Goal: Information Seeking & Learning: Find specific fact

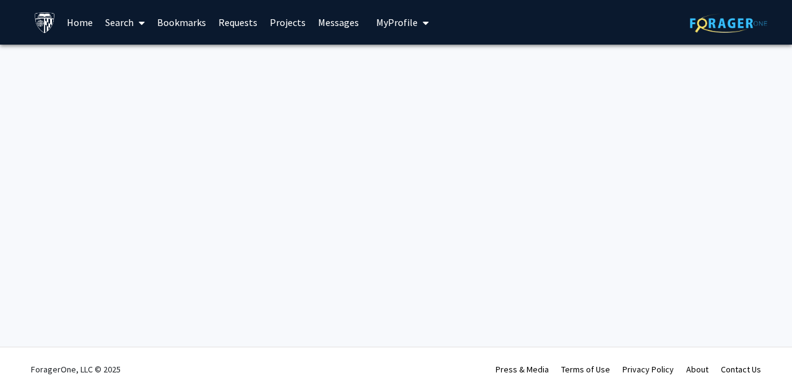
click at [237, 20] on link "Requests" at bounding box center [237, 22] width 51 height 43
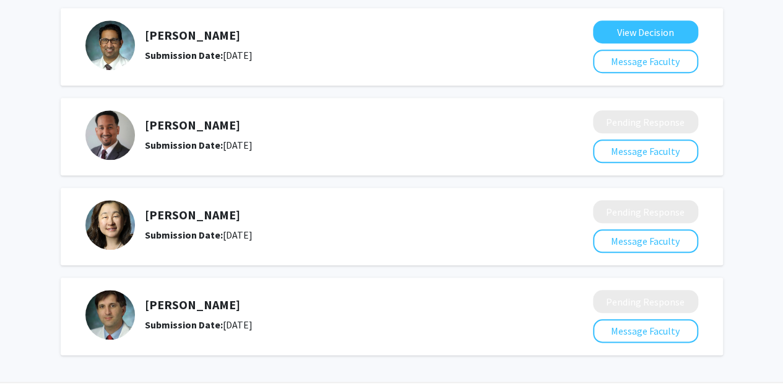
scroll to position [586, 0]
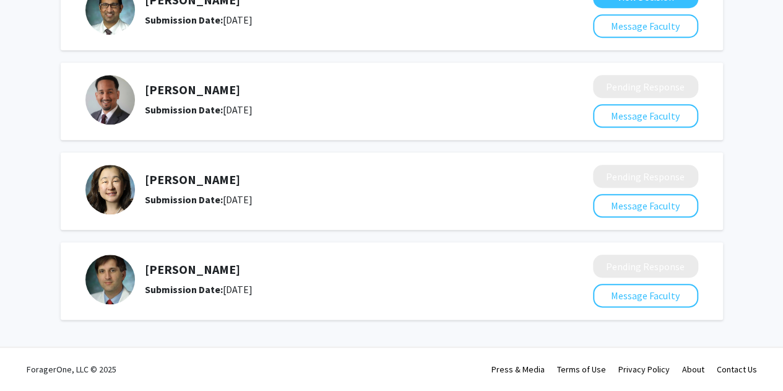
click at [181, 91] on h5 "[PERSON_NAME]" at bounding box center [336, 89] width 383 height 15
click at [109, 102] on img at bounding box center [110, 100] width 50 height 50
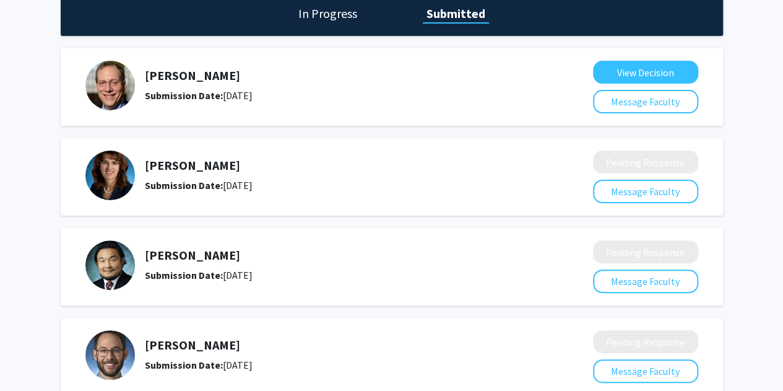
scroll to position [0, 0]
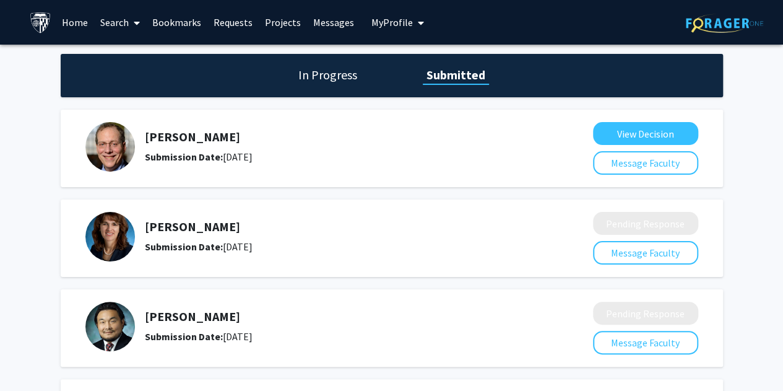
click at [129, 25] on link "Search" at bounding box center [120, 22] width 52 height 43
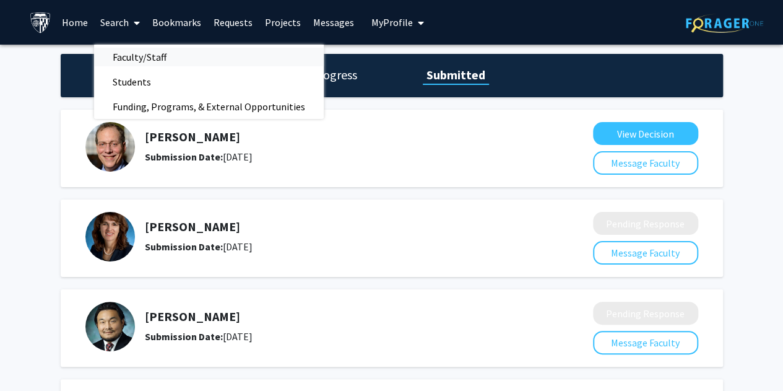
click at [137, 54] on span "Faculty/Staff" at bounding box center [139, 57] width 91 height 25
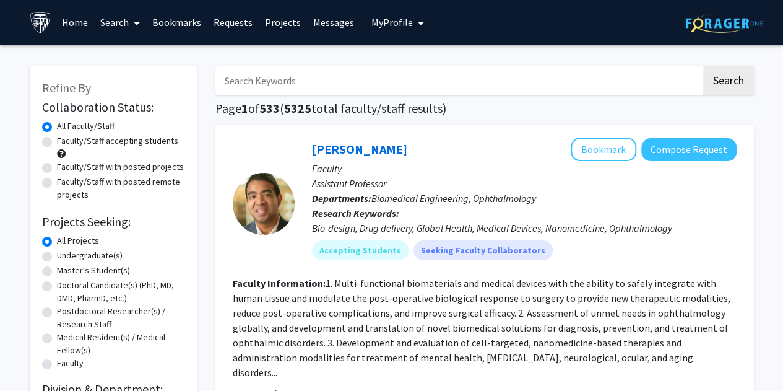
click at [290, 78] on input "Search Keywords" at bounding box center [458, 80] width 486 height 28
type input "fenan"
click at [394, 66] on button "Search" at bounding box center [728, 80] width 51 height 28
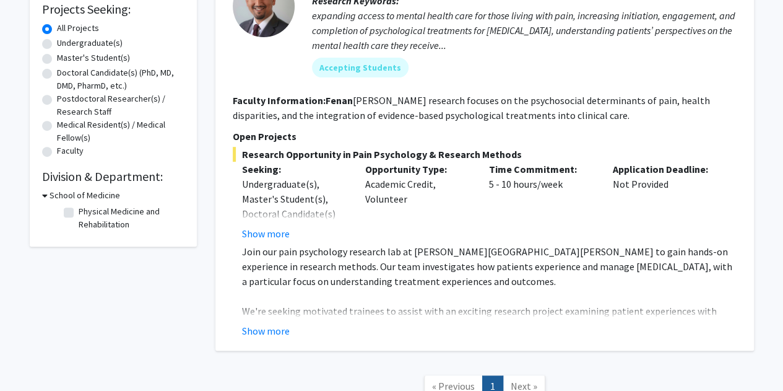
scroll to position [214, 0]
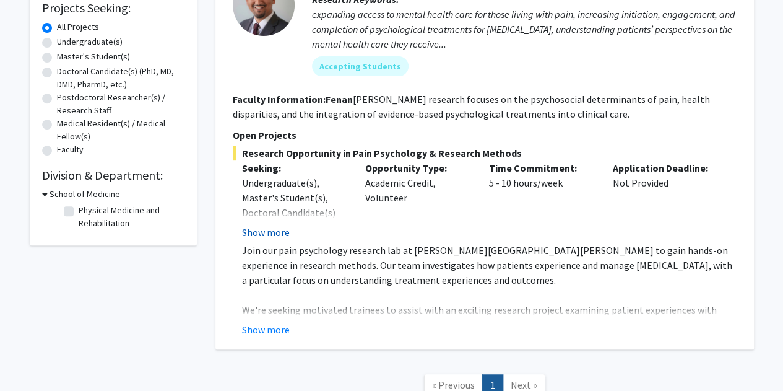
click at [261, 234] on button "Show more" at bounding box center [266, 232] width 48 height 15
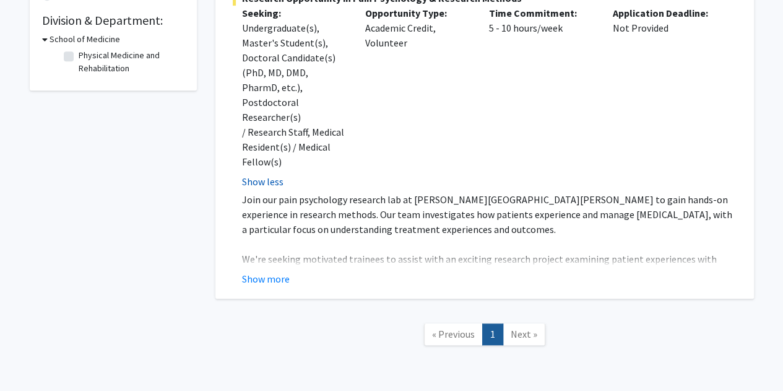
scroll to position [383, 0]
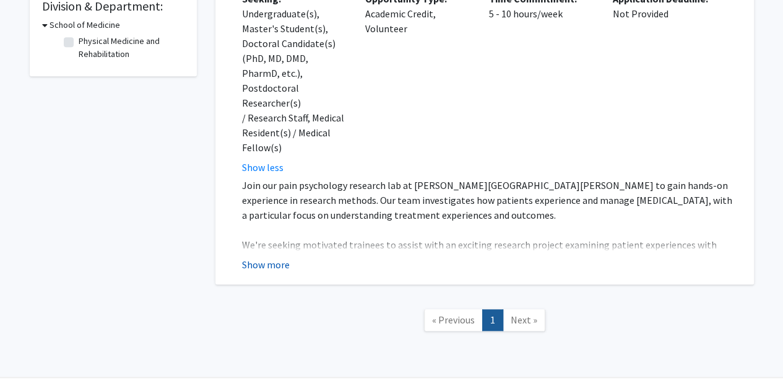
click at [277, 257] on button "Show more" at bounding box center [266, 264] width 48 height 15
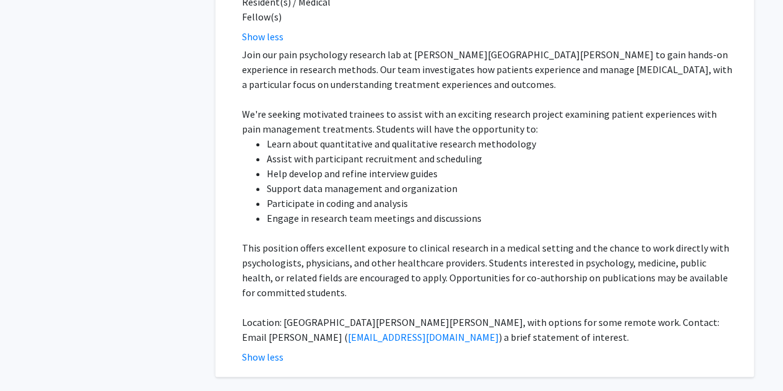
scroll to position [513, 0]
click at [394, 137] on li "Learn about quantitative and qualitative research methodology" at bounding box center [502, 144] width 470 height 15
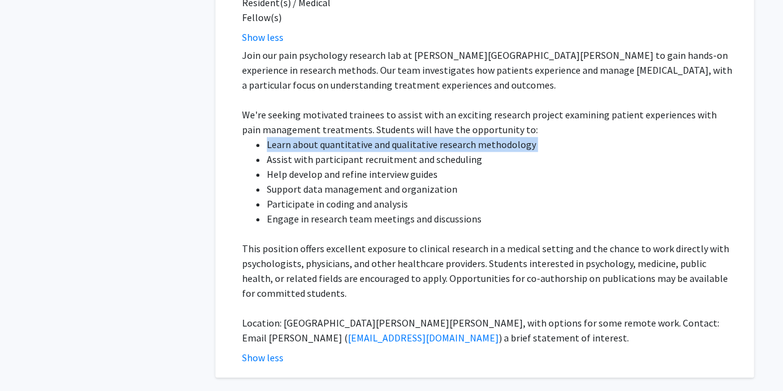
click at [394, 137] on li "Learn about quantitative and qualitative research methodology" at bounding box center [502, 144] width 470 height 15
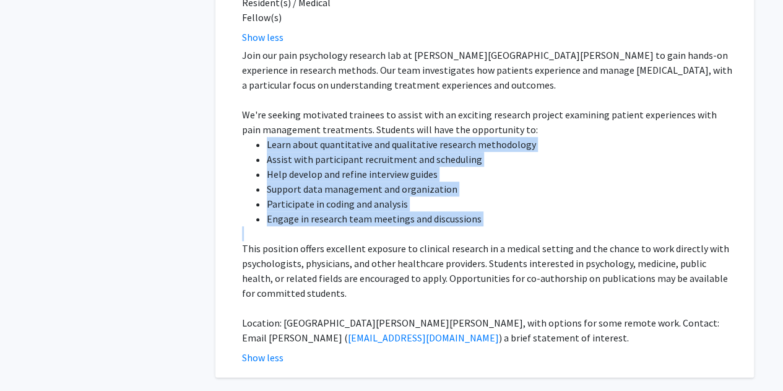
drag, startPoint x: 418, startPoint y: 114, endPoint x: 418, endPoint y: 186, distance: 72.4
click at [394, 186] on ul "Learn about quantitative and qualitative research methodology Assist with parti…" at bounding box center [489, 181] width 495 height 89
click at [394, 211] on li "Engage in research team meetings and discussions" at bounding box center [502, 218] width 470 height 15
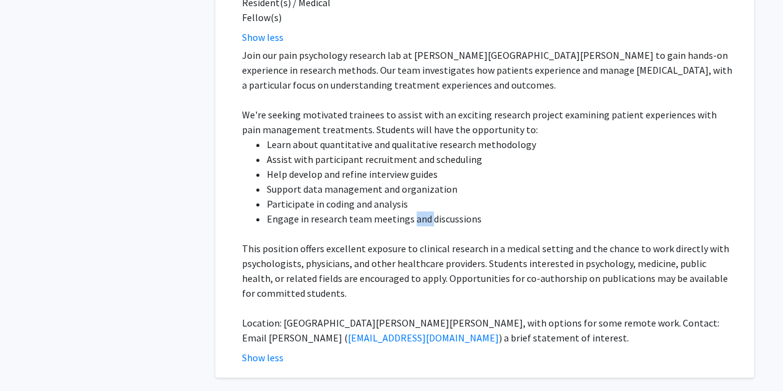
click at [394, 211] on li "Engage in research team meetings and discussions" at bounding box center [502, 218] width 470 height 15
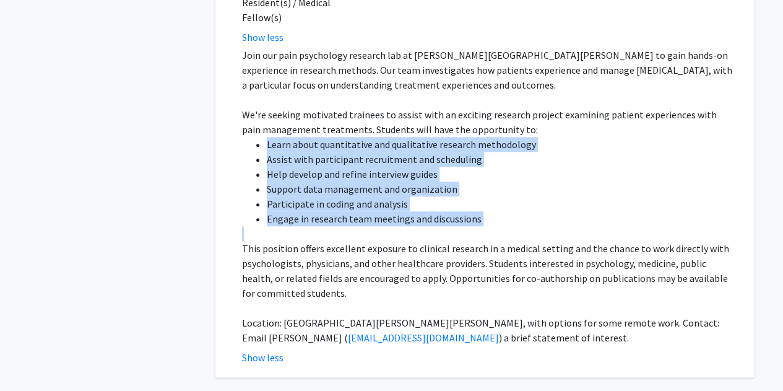
drag, startPoint x: 418, startPoint y: 186, endPoint x: 398, endPoint y: 111, distance: 78.1
click at [394, 137] on ul "Learn about quantitative and qualitative research methodology Assist with parti…" at bounding box center [489, 181] width 495 height 89
click at [394, 137] on li "Learn about quantitative and qualitative research methodology" at bounding box center [502, 144] width 470 height 15
